Goal: Transaction & Acquisition: Purchase product/service

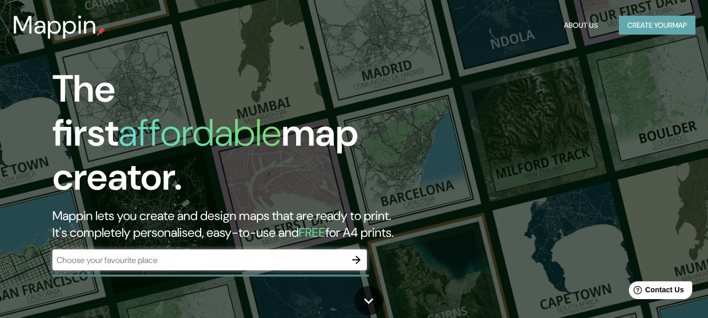
click at [641, 31] on button "Create your map" at bounding box center [657, 25] width 76 height 19
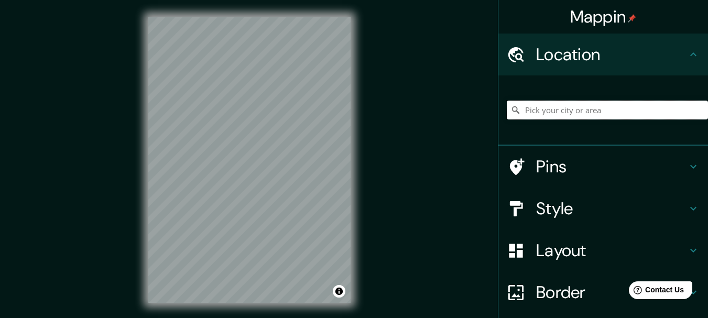
click at [584, 119] on input "Pick your city or area" at bounding box center [607, 110] width 201 height 19
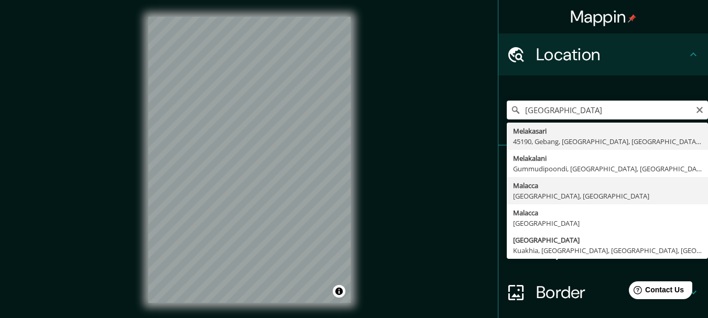
type input "[GEOGRAPHIC_DATA], [GEOGRAPHIC_DATA], [GEOGRAPHIC_DATA]"
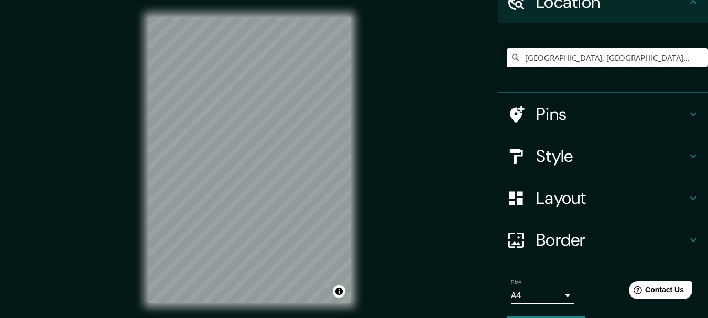
scroll to position [144, 0]
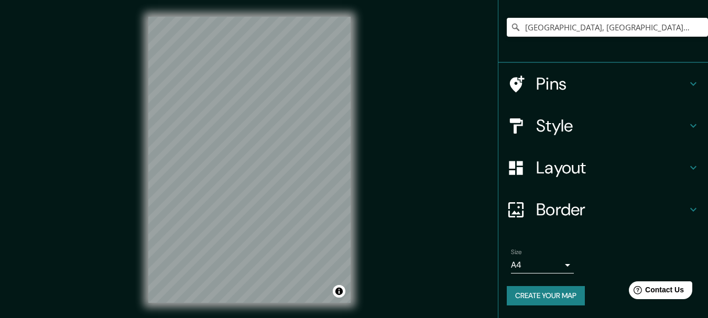
click at [651, 157] on h4 "Layout" at bounding box center [611, 167] width 151 height 21
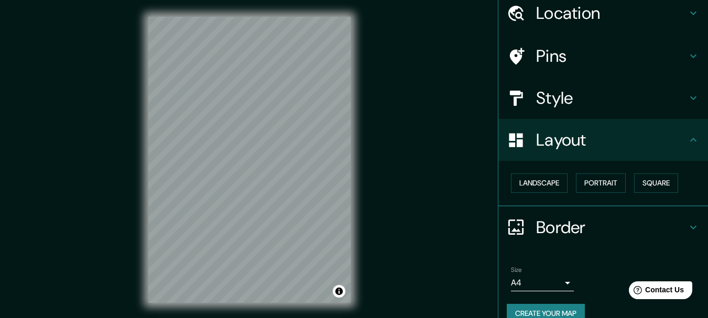
scroll to position [39, 0]
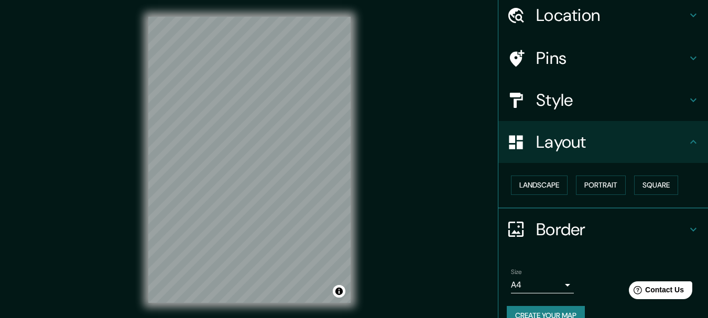
click at [581, 111] on h4 "Style" at bounding box center [611, 100] width 151 height 21
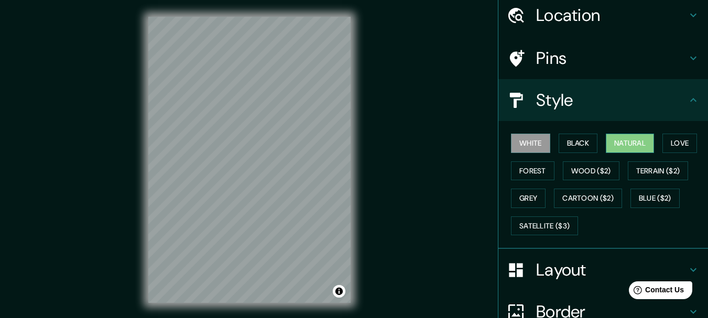
click at [625, 153] on button "Natural" at bounding box center [630, 143] width 48 height 19
click at [662, 153] on button "Love" at bounding box center [679, 143] width 35 height 19
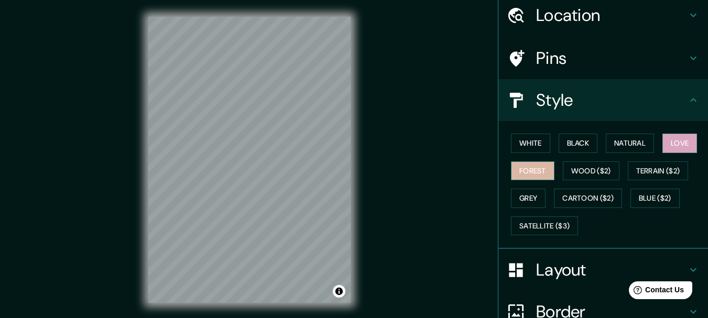
click at [554, 181] on button "Forest" at bounding box center [532, 170] width 43 height 19
click at [662, 153] on button "Love" at bounding box center [679, 143] width 35 height 19
click at [631, 153] on button "Natural" at bounding box center [630, 143] width 48 height 19
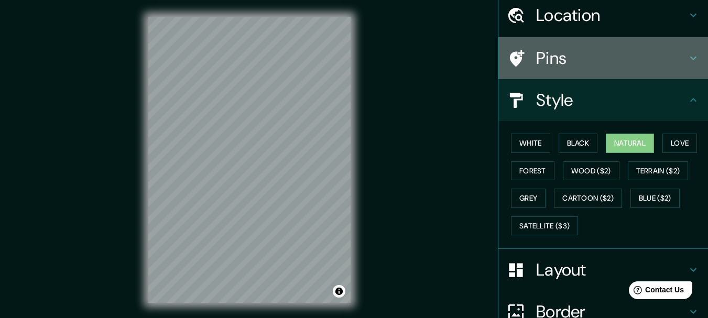
click at [570, 62] on h4 "Pins" at bounding box center [611, 58] width 151 height 21
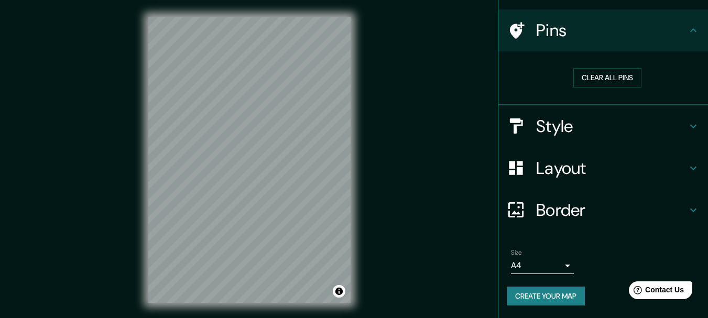
scroll to position [124, 0]
click at [634, 200] on h4 "Border" at bounding box center [611, 210] width 151 height 21
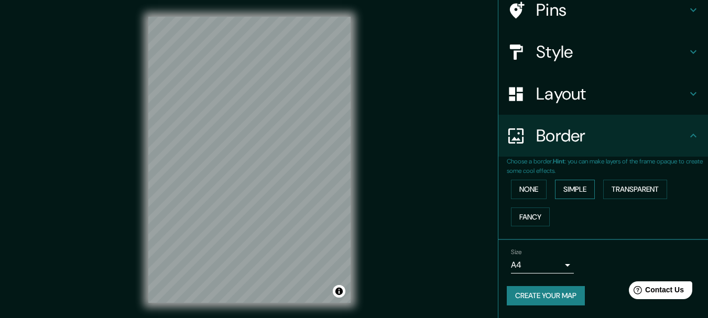
click at [595, 199] on button "Simple" at bounding box center [575, 189] width 40 height 19
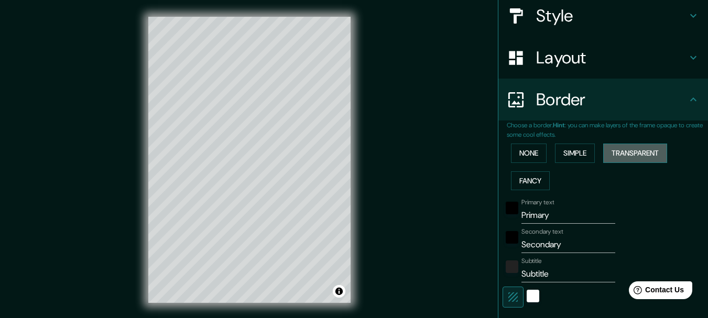
click at [649, 163] on button "Transparent" at bounding box center [635, 153] width 64 height 19
click at [605, 194] on div "None Simple Transparent Fancy" at bounding box center [607, 166] width 201 height 55
click at [589, 163] on button "Simple" at bounding box center [575, 153] width 40 height 19
click at [532, 191] on button "Fancy" at bounding box center [530, 180] width 39 height 19
click at [642, 194] on div "None Simple Transparent Fancy" at bounding box center [607, 166] width 201 height 55
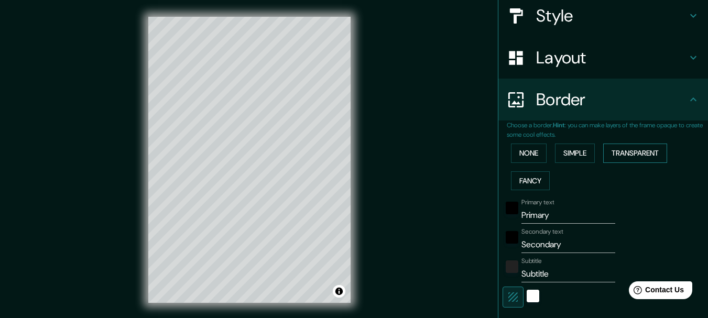
click at [642, 163] on button "Transparent" at bounding box center [635, 153] width 64 height 19
click at [573, 163] on button "Simple" at bounding box center [575, 153] width 40 height 19
click at [625, 163] on button "Transparent" at bounding box center [635, 153] width 64 height 19
click at [518, 191] on button "Fancy" at bounding box center [530, 180] width 39 height 19
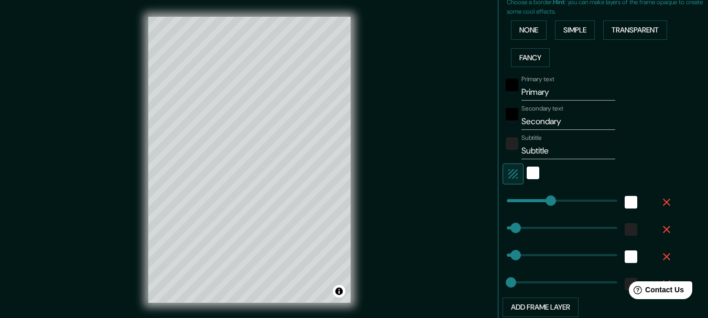
scroll to position [281, 0]
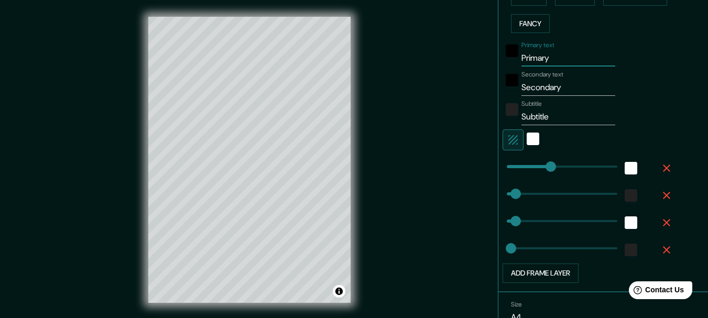
drag, startPoint x: 556, startPoint y: 122, endPoint x: 491, endPoint y: 123, distance: 65.5
click at [498, 123] on div "Choose a border. Hint : you can make layers of the frame opaque to create some …" at bounding box center [603, 127] width 210 height 329
type input "M"
type input "154"
type input "31"
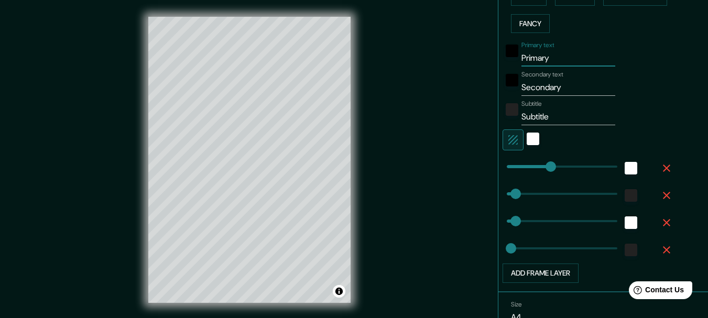
type input "31"
type input "15"
type input "Me"
type input "154"
type input "31"
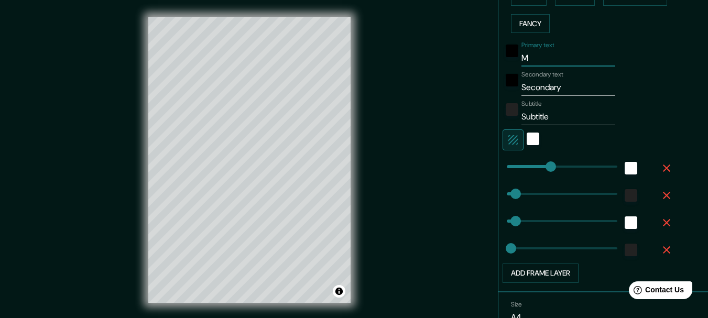
type input "31"
type input "15"
type input "[PERSON_NAME]"
type input "154"
type input "31"
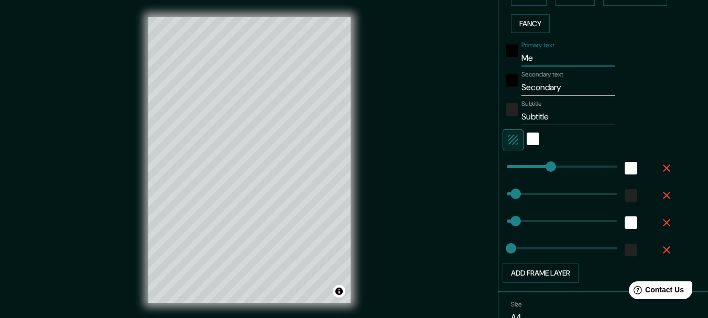
type input "31"
type input "15"
type input "Mela"
type input "154"
type input "31"
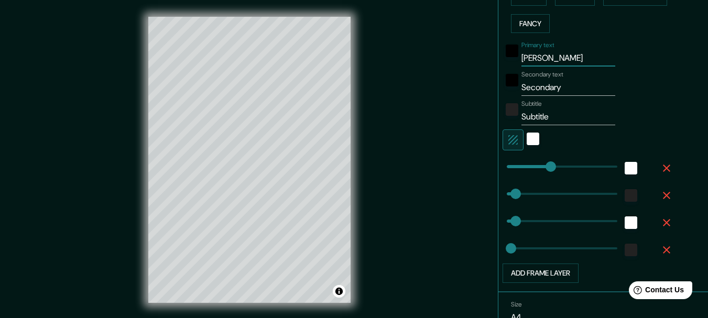
type input "31"
type input "15"
type input "Melak"
type input "154"
type input "31"
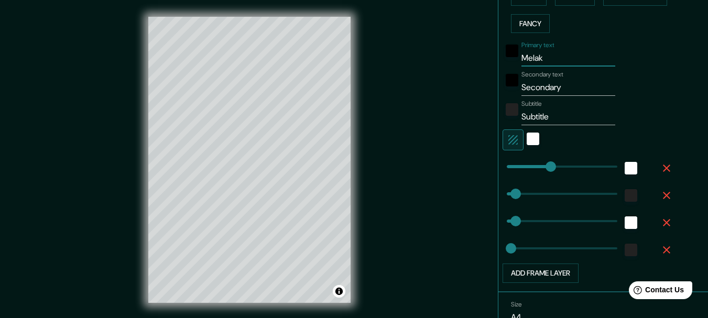
type input "31"
type input "15"
type input "[GEOGRAPHIC_DATA]"
type input "154"
type input "31"
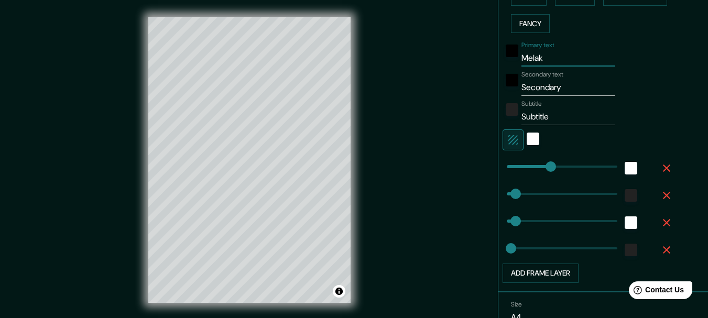
type input "31"
type input "15"
type input "[GEOGRAPHIC_DATA]"
type input "154"
type input "31"
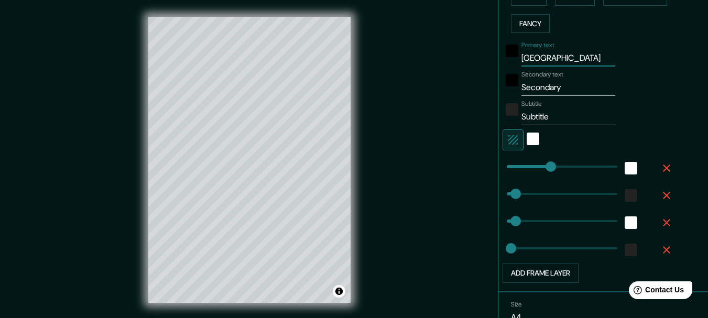
type input "31"
type input "15"
type input "Melaka t"
type input "154"
type input "31"
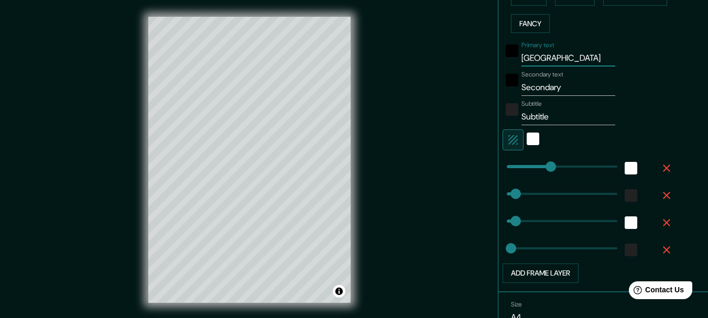
type input "31"
type input "15"
type input "[GEOGRAPHIC_DATA] to"
type input "154"
type input "31"
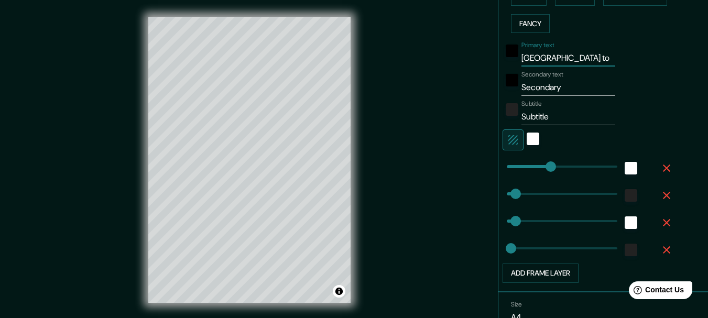
type input "31"
type input "15"
type input "[GEOGRAPHIC_DATA] tow"
type input "154"
type input "31"
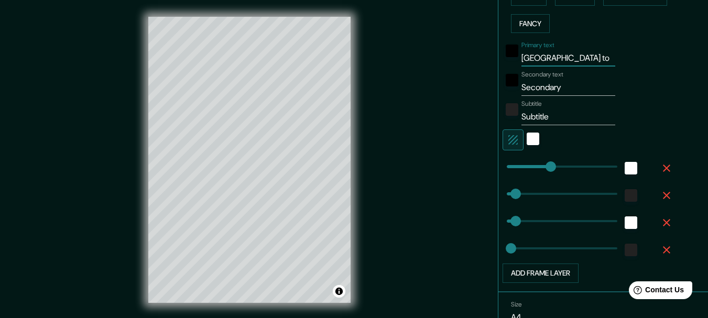
type input "31"
type input "15"
type input "[GEOGRAPHIC_DATA]"
type input "154"
type input "31"
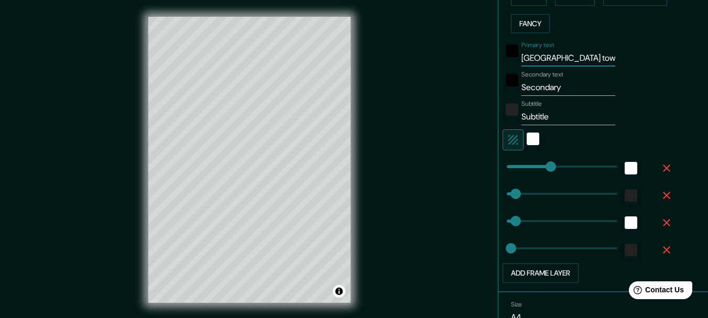
type input "31"
type input "15"
type input "[GEOGRAPHIC_DATA]"
drag, startPoint x: 609, startPoint y: 146, endPoint x: 489, endPoint y: 146, distance: 119.4
click at [489, 146] on div "Mappin Location [GEOGRAPHIC_DATA], [GEOGRAPHIC_DATA], [GEOGRAPHIC_DATA] Pins St…" at bounding box center [354, 168] width 708 height 336
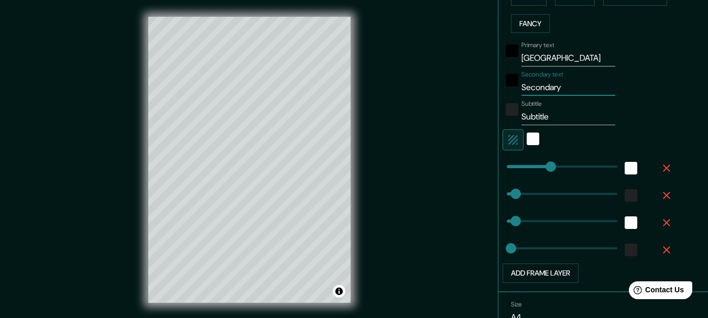
type input "m"
type input "154"
type input "31"
type input "15"
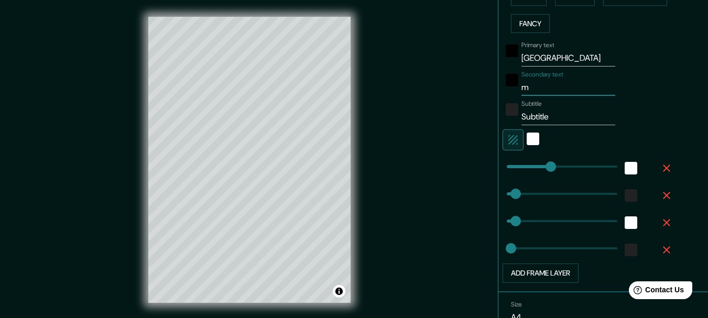
type input "ma"
type input "154"
type input "31"
type input "15"
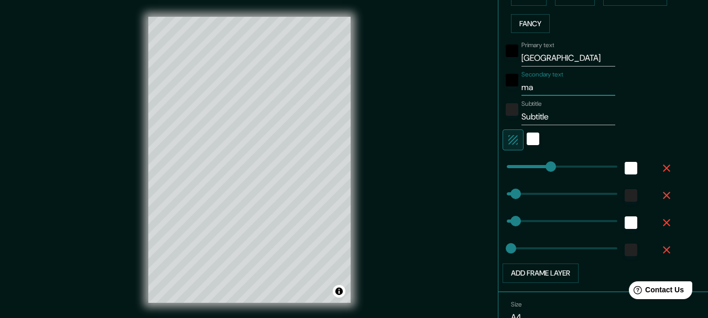
type input "map"
type input "154"
type input "31"
type input "15"
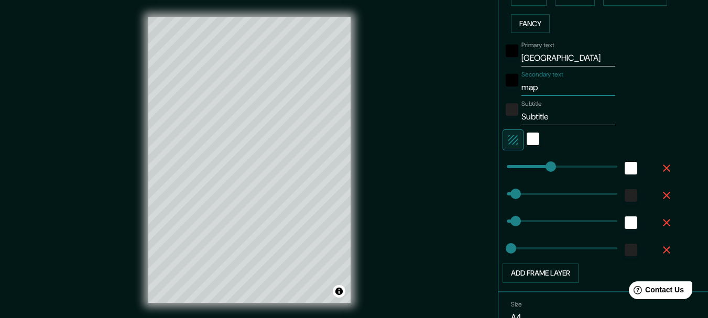
type input "map"
drag, startPoint x: 558, startPoint y: 184, endPoint x: 498, endPoint y: 184, distance: 60.8
click at [502, 125] on div "Subtitle Subtitle" at bounding box center [588, 112] width 172 height 25
type input "154"
type input "31"
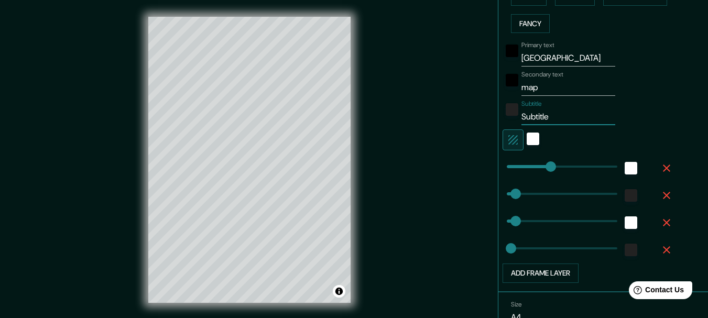
type input "31"
type input "15"
drag, startPoint x: 576, startPoint y: 116, endPoint x: 448, endPoint y: 115, distance: 128.3
click at [448, 115] on div "Mappin Location [GEOGRAPHIC_DATA], [GEOGRAPHIC_DATA], [GEOGRAPHIC_DATA] Pins St…" at bounding box center [354, 168] width 708 height 336
type input "m"
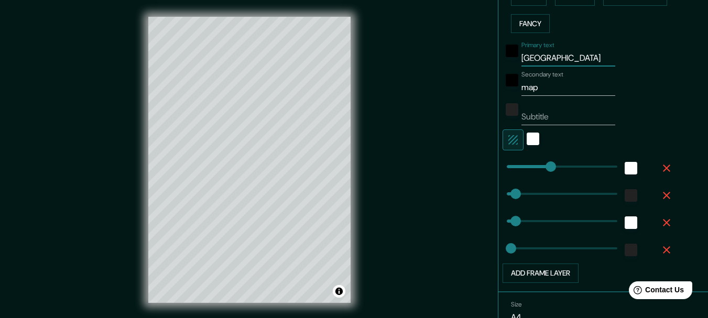
type input "154"
type input "31"
type input "15"
type input "ma"
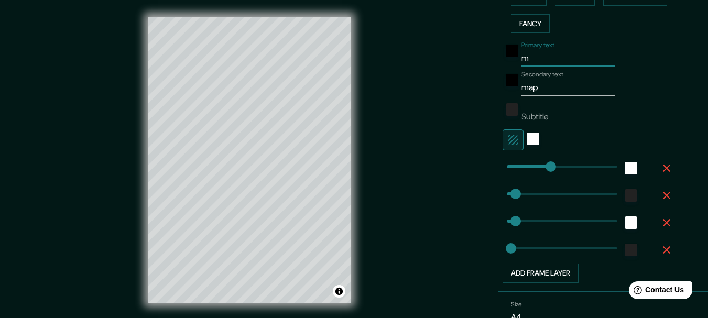
type input "154"
type input "31"
type input "15"
type input "map"
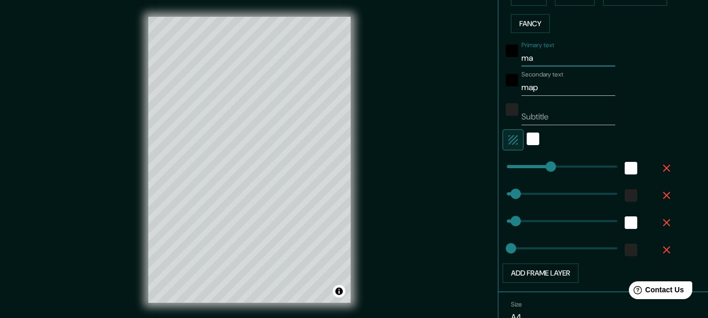
type input "154"
type input "31"
type input "15"
type input "map"
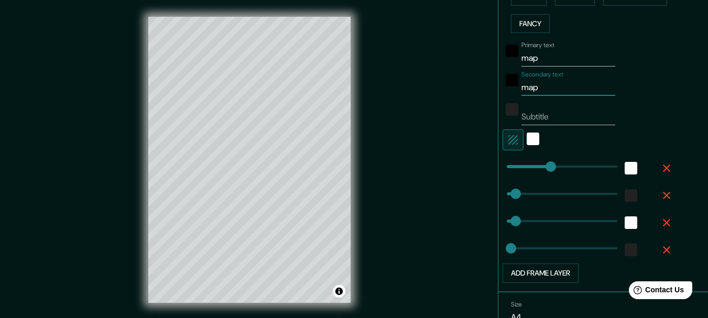
drag, startPoint x: 557, startPoint y: 146, endPoint x: 455, endPoint y: 170, distance: 105.0
click at [456, 170] on div "Mappin Location [GEOGRAPHIC_DATA], [GEOGRAPHIC_DATA], [GEOGRAPHIC_DATA] Pins St…" at bounding box center [354, 168] width 708 height 336
type input "m"
type input "154"
type input "31"
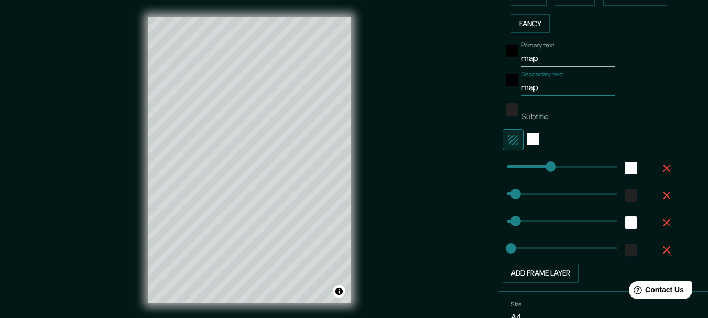
type input "31"
type input "15"
type input "me"
type input "154"
type input "31"
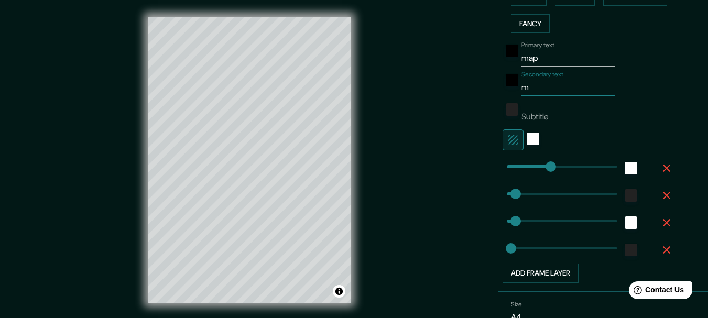
type input "31"
type input "15"
type input "[PERSON_NAME]"
type input "154"
type input "31"
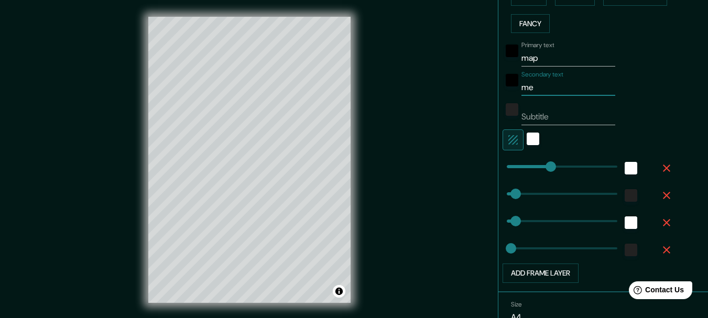
type input "31"
type input "15"
type input "mela"
type input "154"
type input "31"
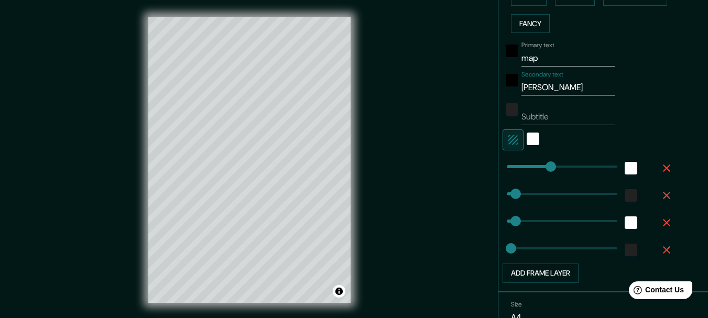
type input "31"
type input "15"
type input "melak"
type input "154"
type input "31"
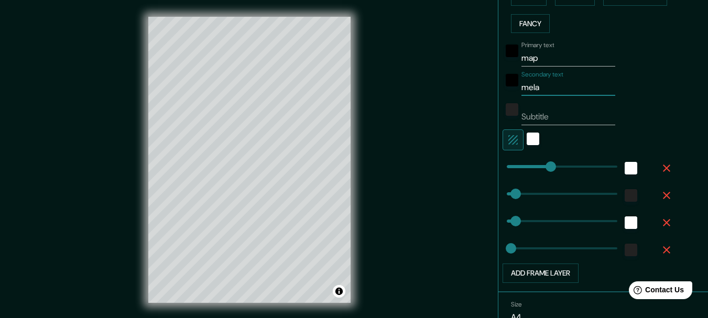
type input "31"
type input "15"
type input "[GEOGRAPHIC_DATA]"
type input "154"
type input "31"
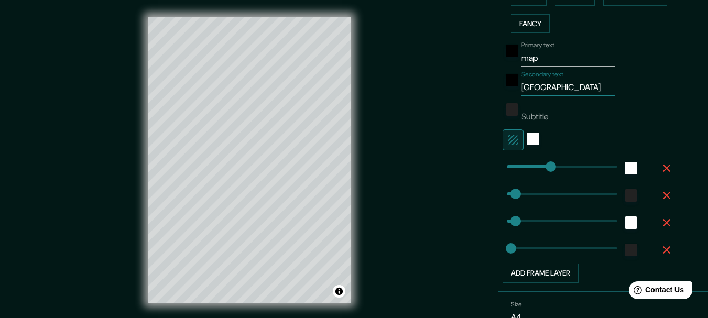
type input "31"
type input "15"
type input "[GEOGRAPHIC_DATA]"
type input "154"
type input "31"
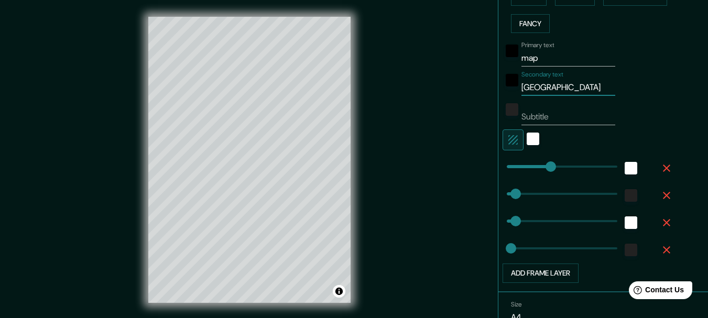
type input "31"
type input "15"
type input "melaka t"
type input "154"
type input "31"
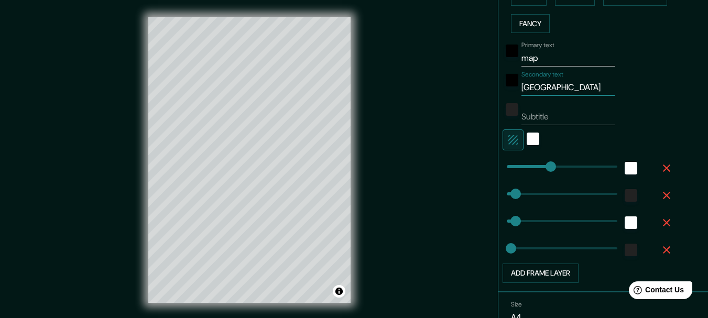
type input "31"
type input "15"
type input "[GEOGRAPHIC_DATA] to"
type input "154"
type input "31"
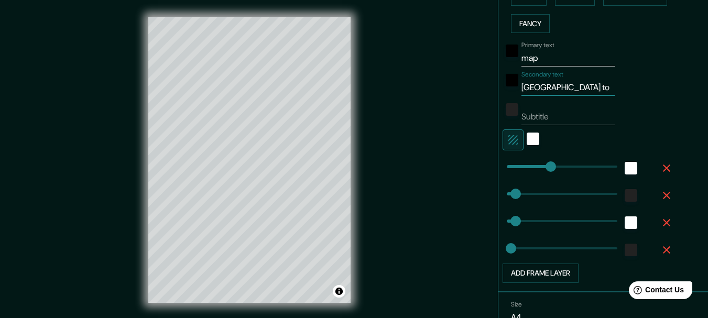
type input "31"
type input "15"
type input "[GEOGRAPHIC_DATA] tow"
type input "154"
type input "31"
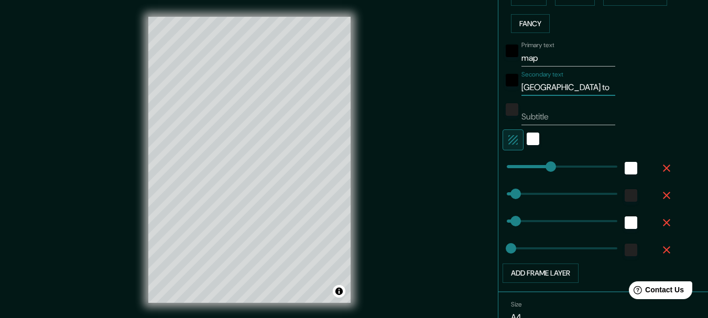
type input "31"
type input "15"
type input "[GEOGRAPHIC_DATA]"
type input "154"
type input "31"
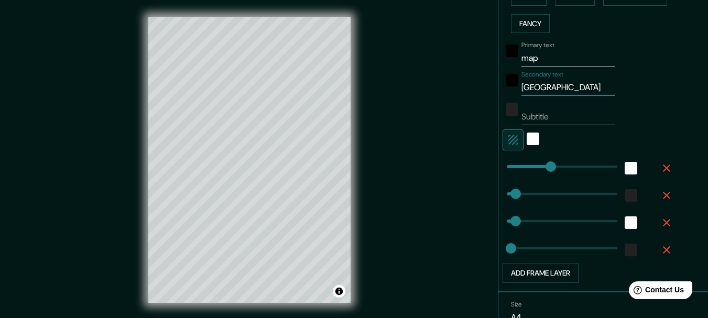
type input "31"
type input "15"
type input "[GEOGRAPHIC_DATA]"
click at [507, 193] on div "Primary text map Secondary text melaka town Subtitle Add frame layer" at bounding box center [591, 160] width 168 height 246
type input "n"
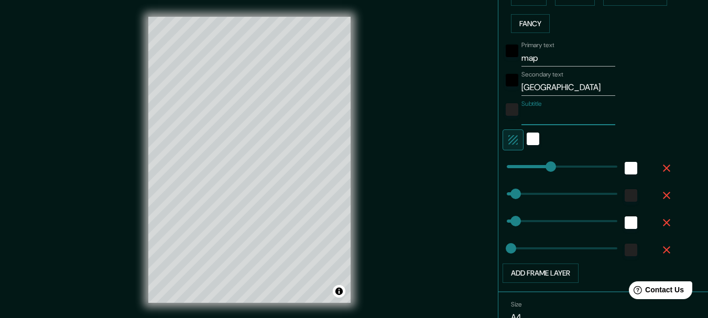
type input "154"
type input "31"
type input "15"
type input "no"
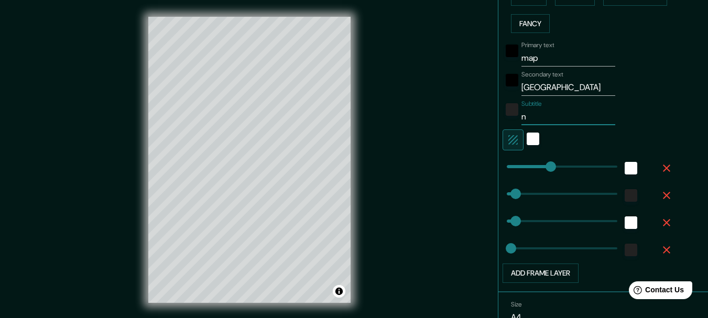
type input "154"
type input "31"
type input "15"
type input "not"
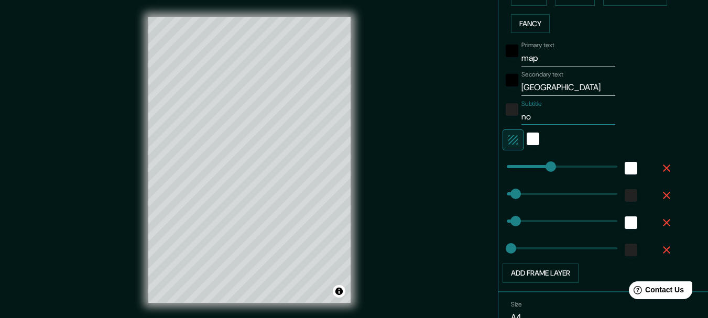
type input "154"
type input "31"
type input "15"
type input "noti"
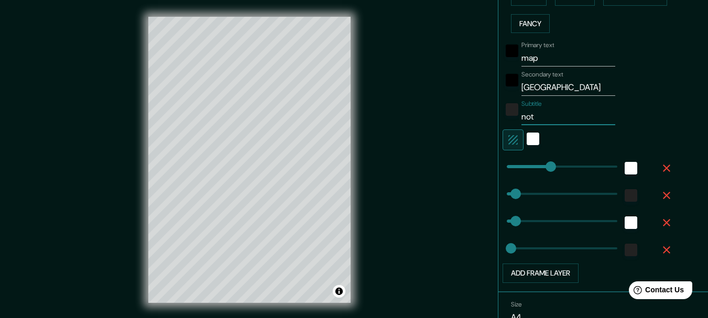
type input "154"
type input "31"
type input "15"
type input "notic"
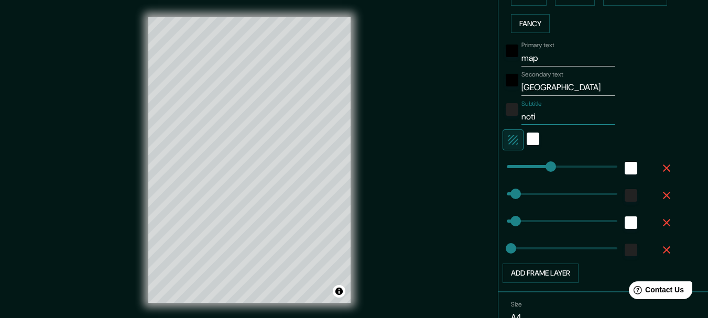
type input "154"
type input "31"
type input "15"
type input "notice"
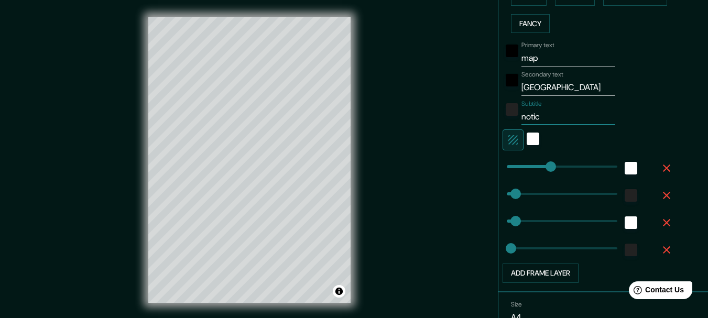
type input "154"
type input "31"
type input "15"
type input "notice"
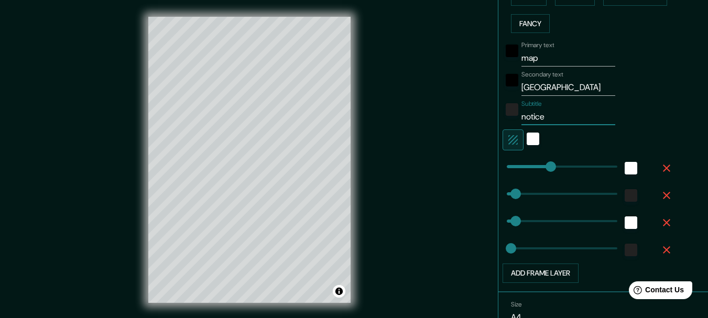
type input "154"
type input "31"
type input "15"
type input "notice o"
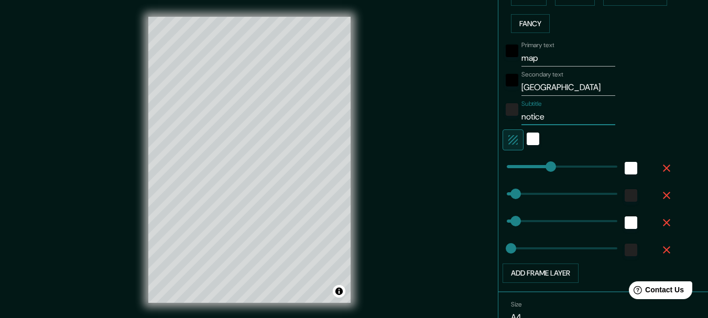
type input "154"
type input "31"
type input "15"
type input "notice on"
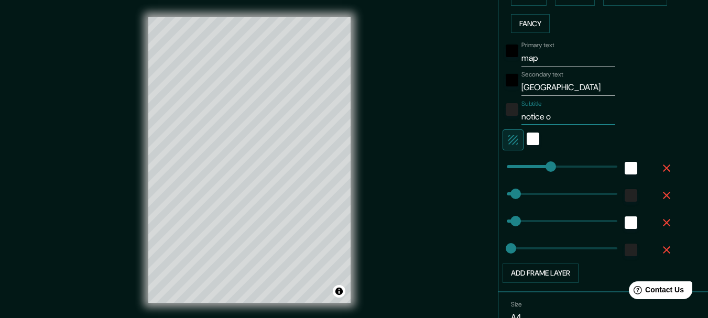
type input "154"
type input "31"
type input "15"
type input "notice on"
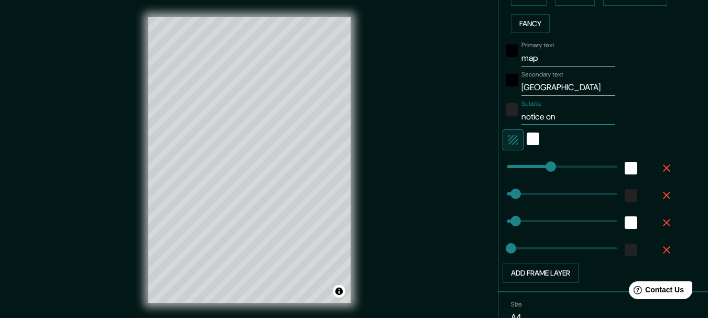
type input "154"
type input "31"
click at [530, 145] on div "white" at bounding box center [532, 139] width 13 height 13
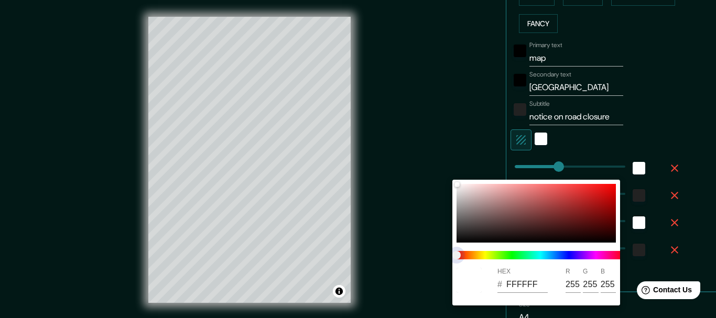
drag, startPoint x: 455, startPoint y: 256, endPoint x: 399, endPoint y: 259, distance: 56.7
click at [399, 259] on div "HEX # FFFFFF R 255 G 255 B 255" at bounding box center [358, 159] width 716 height 318
drag, startPoint x: 517, startPoint y: 206, endPoint x: 436, endPoint y: 162, distance: 91.7
click at [436, 162] on div "HEX # D6D4D4 R 214 G 212 B 212" at bounding box center [358, 159] width 716 height 318
drag, startPoint x: 459, startPoint y: 192, endPoint x: 459, endPoint y: 144, distance: 48.2
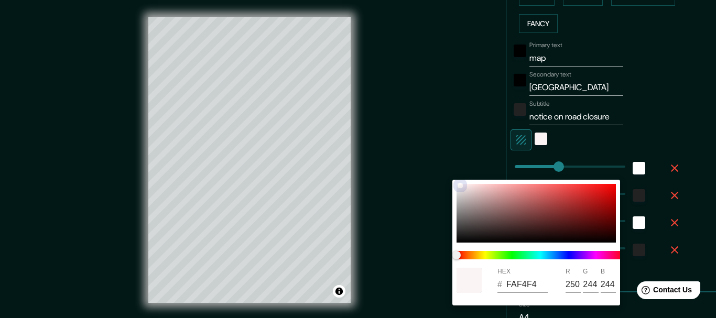
click at [459, 144] on div "HEX # FAF4F4 R 250 G 244 B 244" at bounding box center [358, 159] width 716 height 318
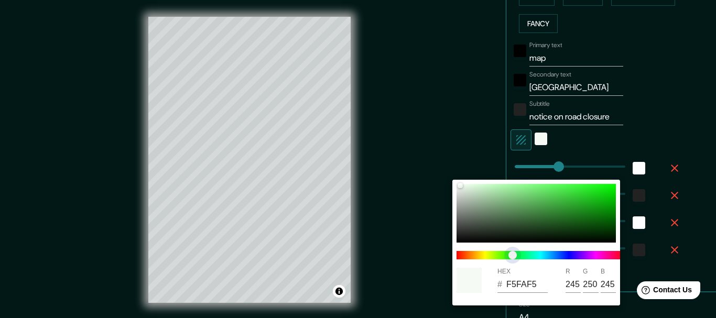
drag, startPoint x: 460, startPoint y: 254, endPoint x: 509, endPoint y: 255, distance: 49.3
click at [509, 255] on span "color slider" at bounding box center [512, 255] width 8 height 8
drag, startPoint x: 457, startPoint y: 183, endPoint x: 482, endPoint y: 190, distance: 26.1
click at [482, 190] on div "HEX # BFE3BF R 191 G 227 B 191" at bounding box center [536, 243] width 168 height 126
click at [666, 207] on div at bounding box center [358, 159] width 716 height 318
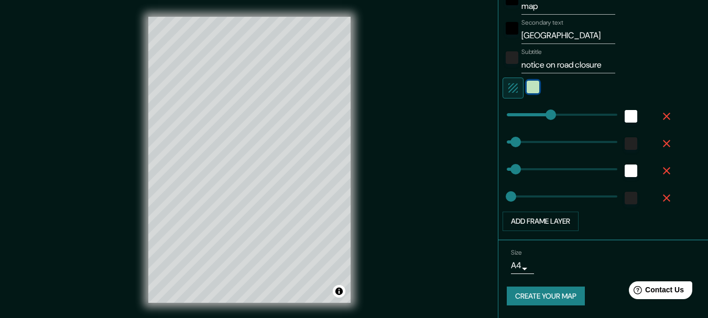
scroll to position [386, 0]
drag, startPoint x: 499, startPoint y: 164, endPoint x: 550, endPoint y: 166, distance: 50.3
drag, startPoint x: 550, startPoint y: 163, endPoint x: 472, endPoint y: 165, distance: 77.5
drag, startPoint x: 497, startPoint y: 164, endPoint x: 480, endPoint y: 164, distance: 16.8
click at [480, 164] on div "Mappin Location [GEOGRAPHIC_DATA], [GEOGRAPHIC_DATA], [GEOGRAPHIC_DATA] Pins St…" at bounding box center [354, 168] width 708 height 336
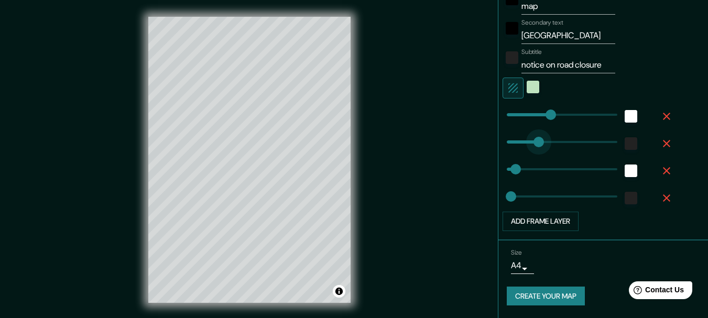
drag, startPoint x: 499, startPoint y: 157, endPoint x: 531, endPoint y: 157, distance: 31.4
drag, startPoint x: 531, startPoint y: 157, endPoint x: 438, endPoint y: 157, distance: 92.7
drag, startPoint x: 542, startPoint y: 135, endPoint x: 570, endPoint y: 137, distance: 27.8
drag, startPoint x: 569, startPoint y: 137, endPoint x: 462, endPoint y: 137, distance: 107.9
drag, startPoint x: 506, startPoint y: 218, endPoint x: 555, endPoint y: 221, distance: 49.3
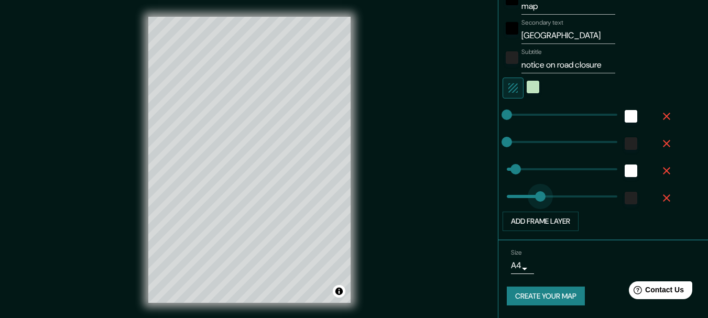
drag, startPoint x: 555, startPoint y: 221, endPoint x: 476, endPoint y: 221, distance: 78.6
drag, startPoint x: 507, startPoint y: 189, endPoint x: 569, endPoint y: 186, distance: 62.9
drag, startPoint x: 569, startPoint y: 186, endPoint x: 475, endPoint y: 197, distance: 94.9
drag, startPoint x: 500, startPoint y: 189, endPoint x: 515, endPoint y: 190, distance: 15.8
drag, startPoint x: 515, startPoint y: 190, endPoint x: 537, endPoint y: 191, distance: 21.5
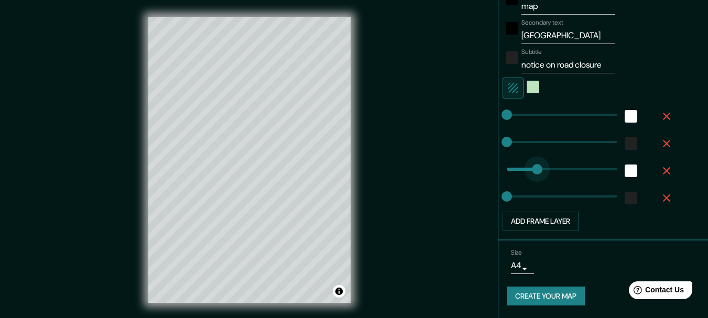
drag, startPoint x: 536, startPoint y: 191, endPoint x: 515, endPoint y: 191, distance: 21.0
click at [563, 294] on button "Create your map" at bounding box center [546, 296] width 78 height 19
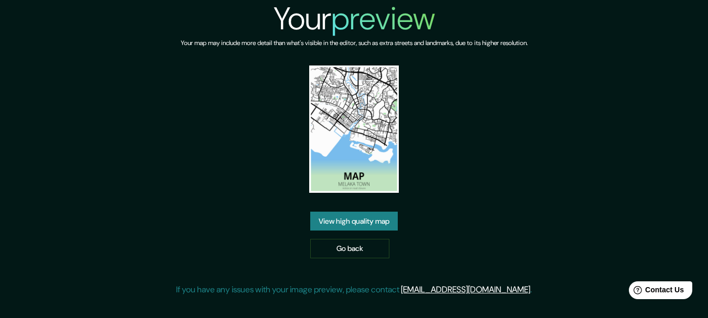
click at [395, 231] on link "View high quality map" at bounding box center [353, 221] width 87 height 19
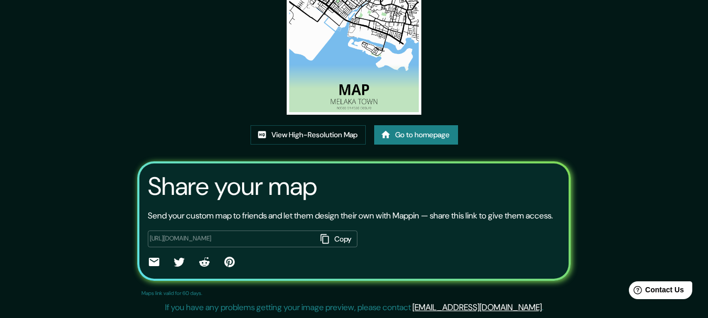
scroll to position [157, 0]
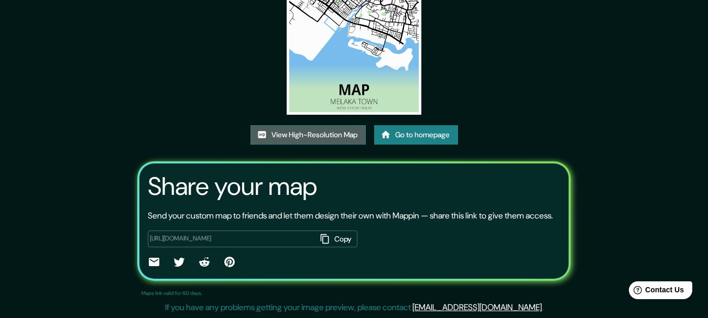
click at [344, 125] on link "View High-Resolution Map" at bounding box center [307, 134] width 115 height 19
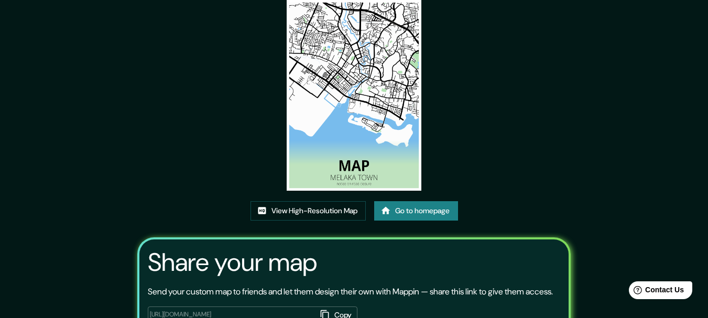
scroll to position [186, 0]
